Goal: Task Accomplishment & Management: Complete application form

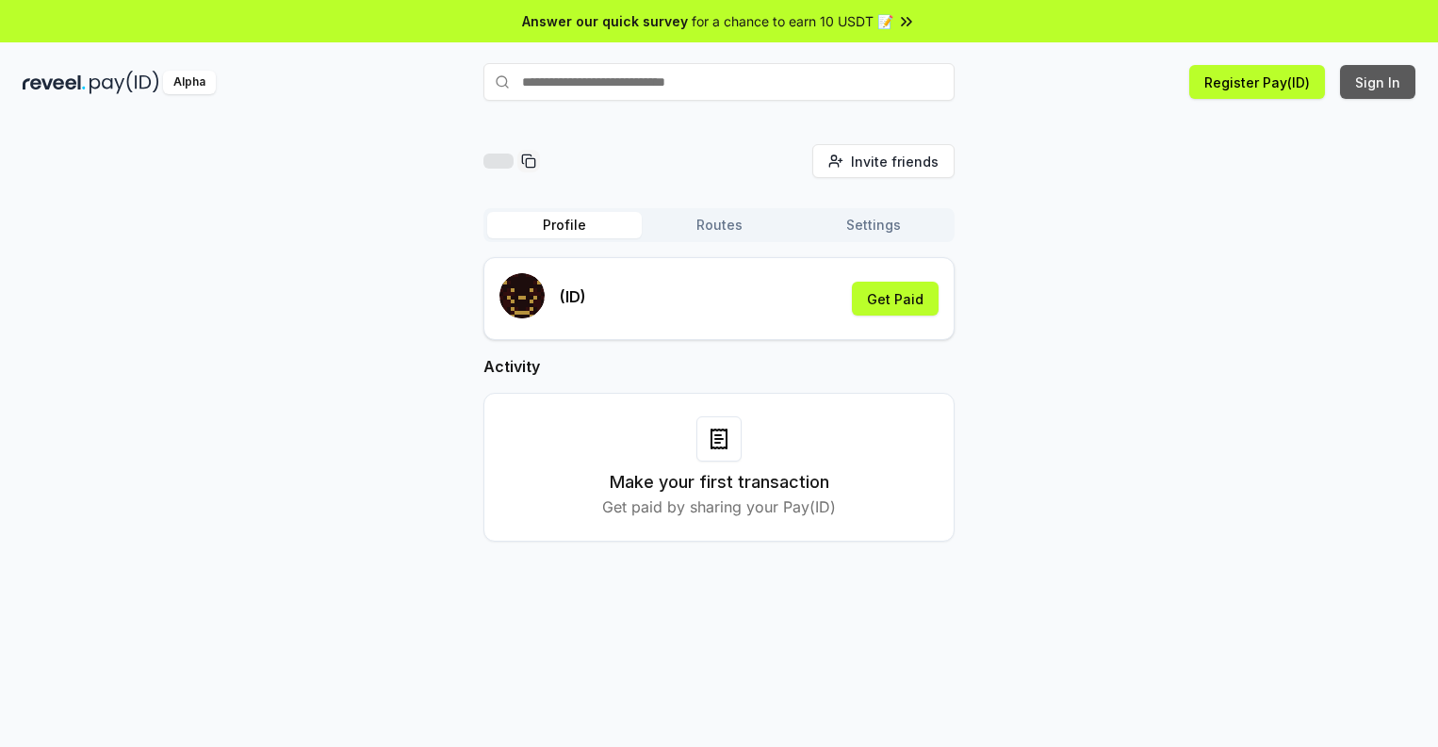
click at [1378, 82] on button "Sign In" at bounding box center [1377, 82] width 75 height 34
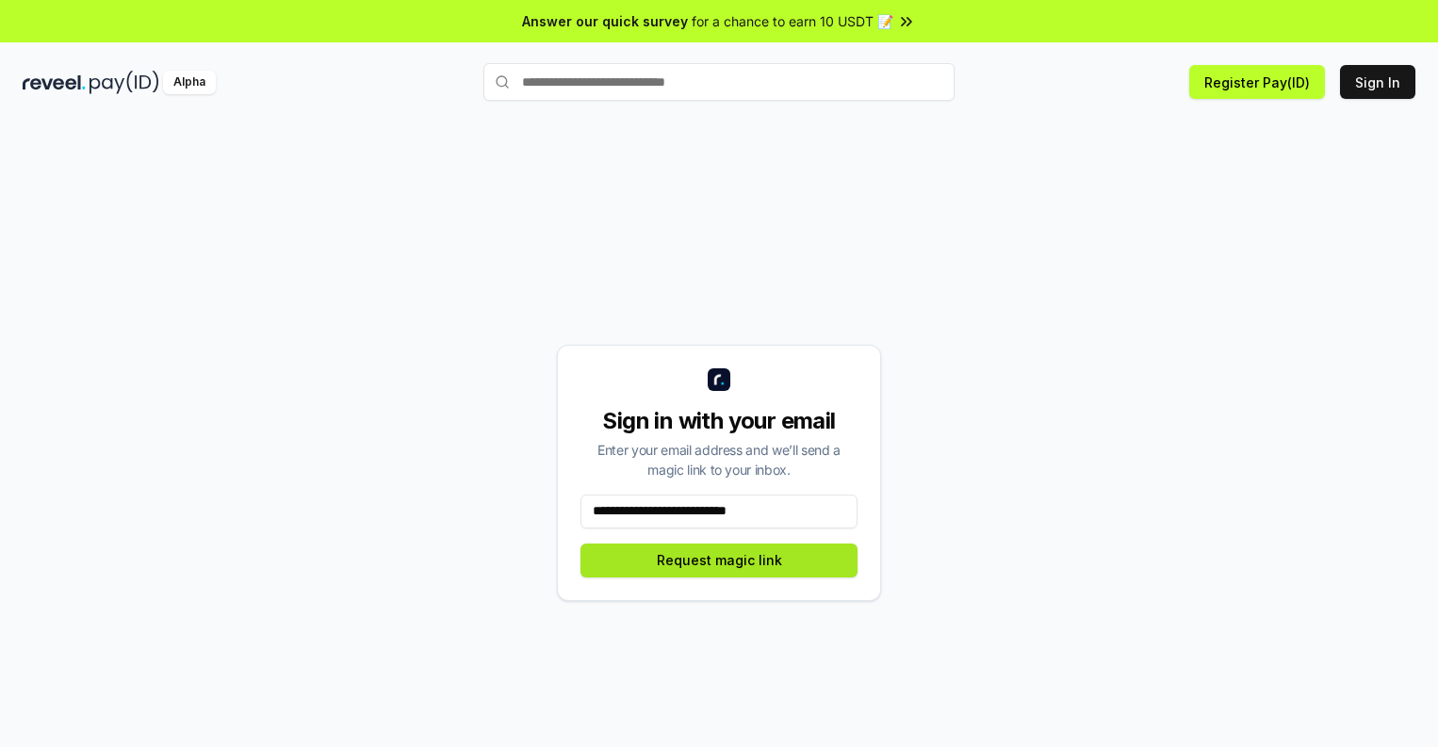
type input "**********"
click at [719, 560] on button "Request magic link" at bounding box center [718, 561] width 277 height 34
